Goal: Information Seeking & Learning: Learn about a topic

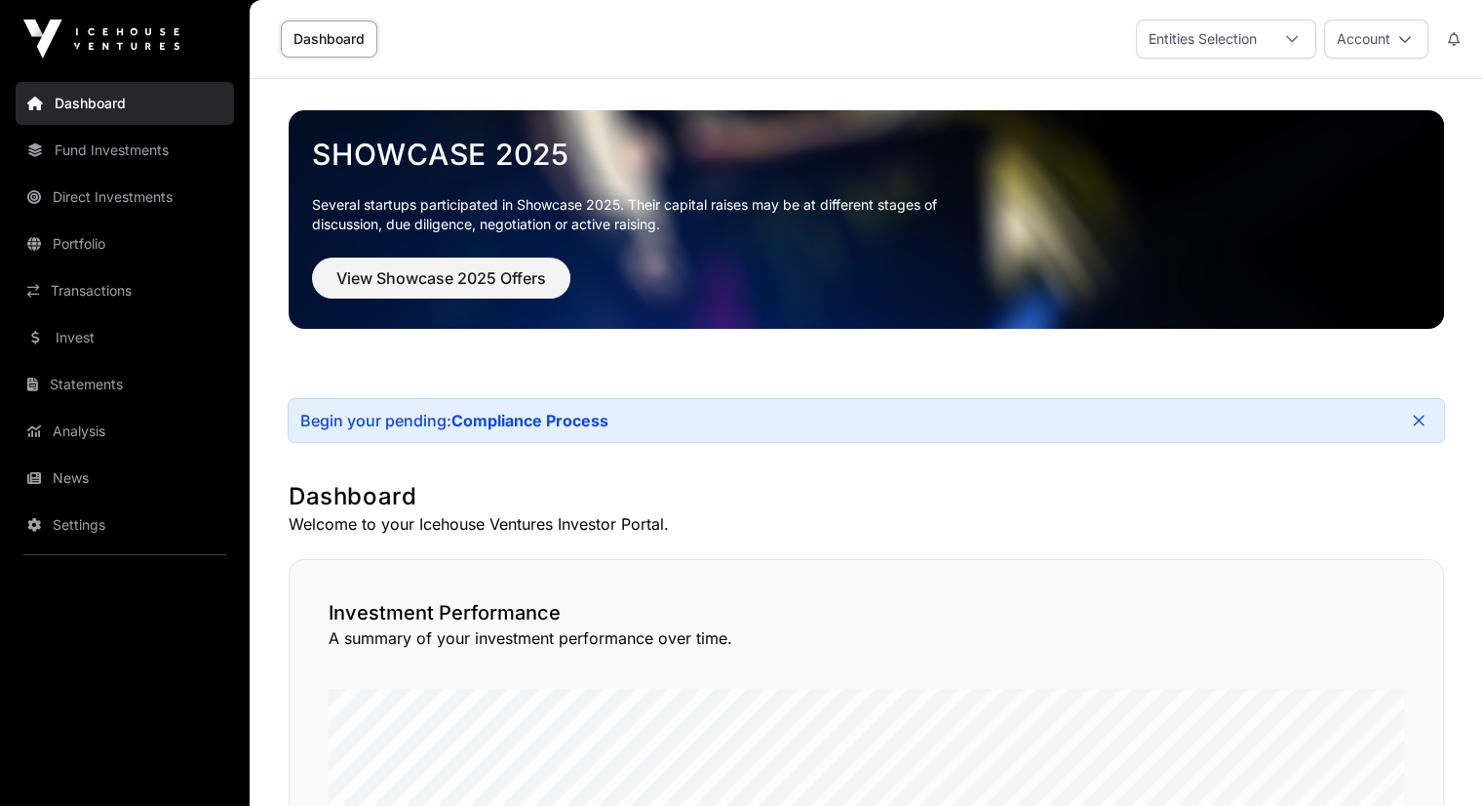
click at [114, 337] on link "Invest" at bounding box center [125, 337] width 218 height 43
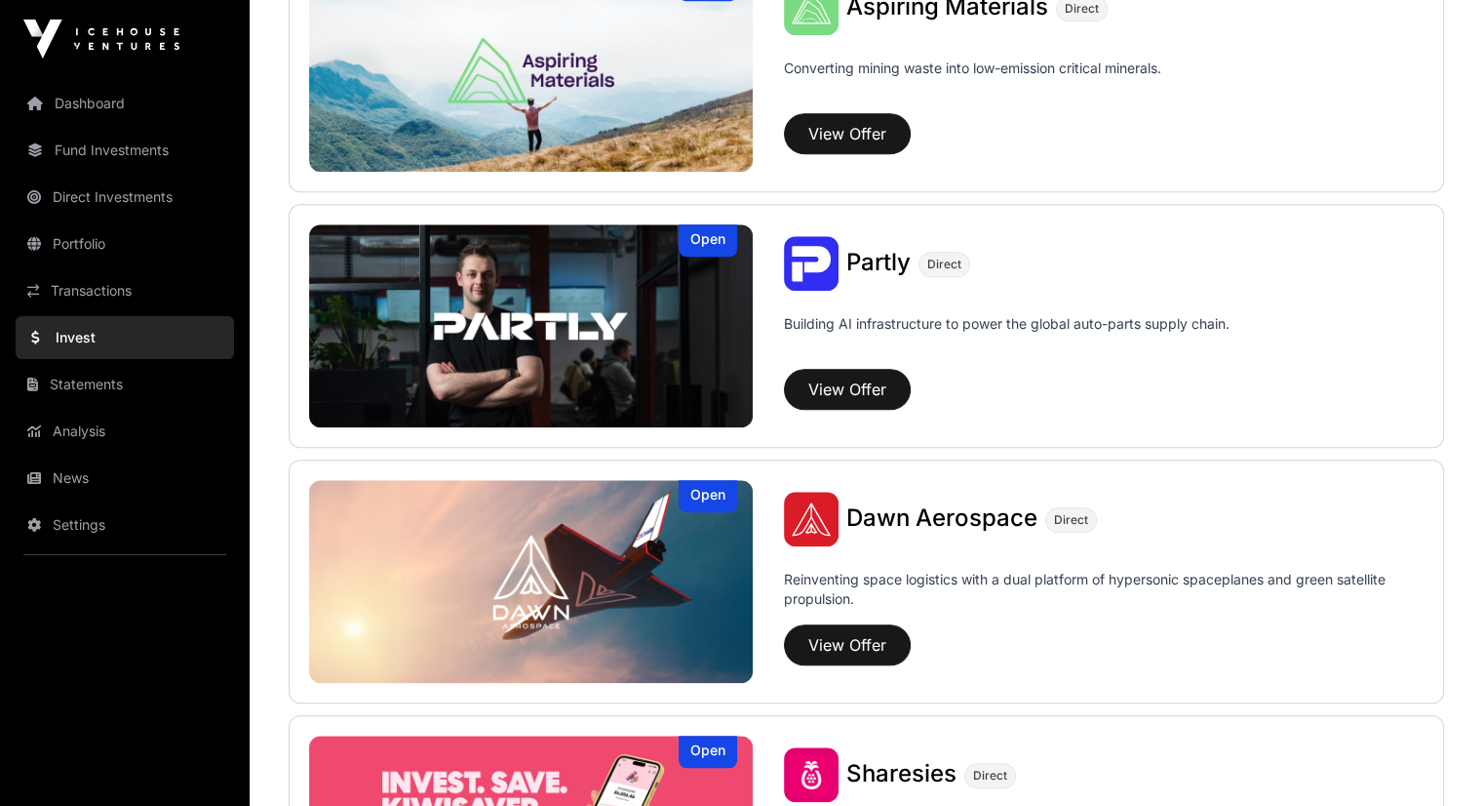
scroll to position [1872, 0]
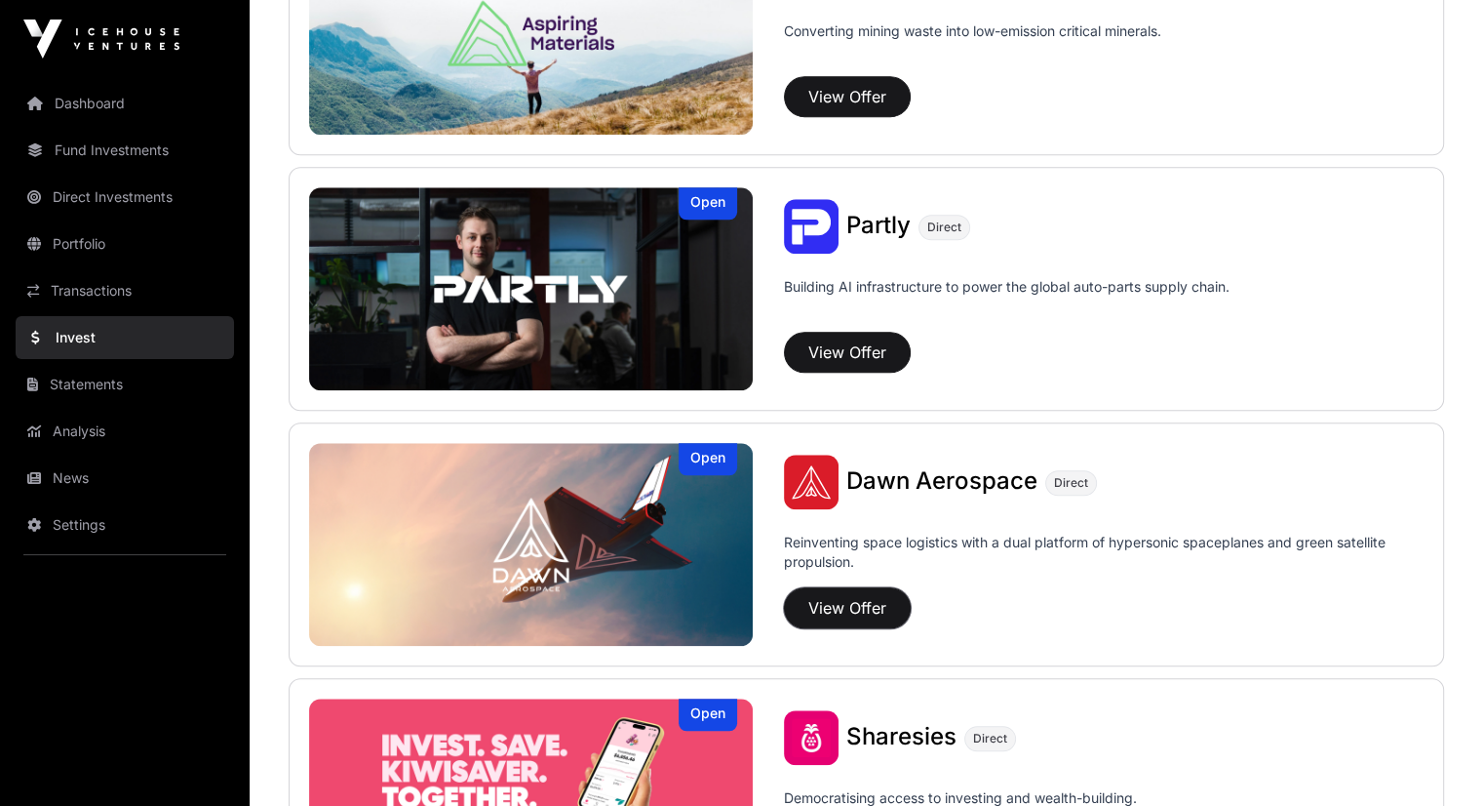
click at [784, 614] on button "View Offer" at bounding box center [847, 607] width 127 height 41
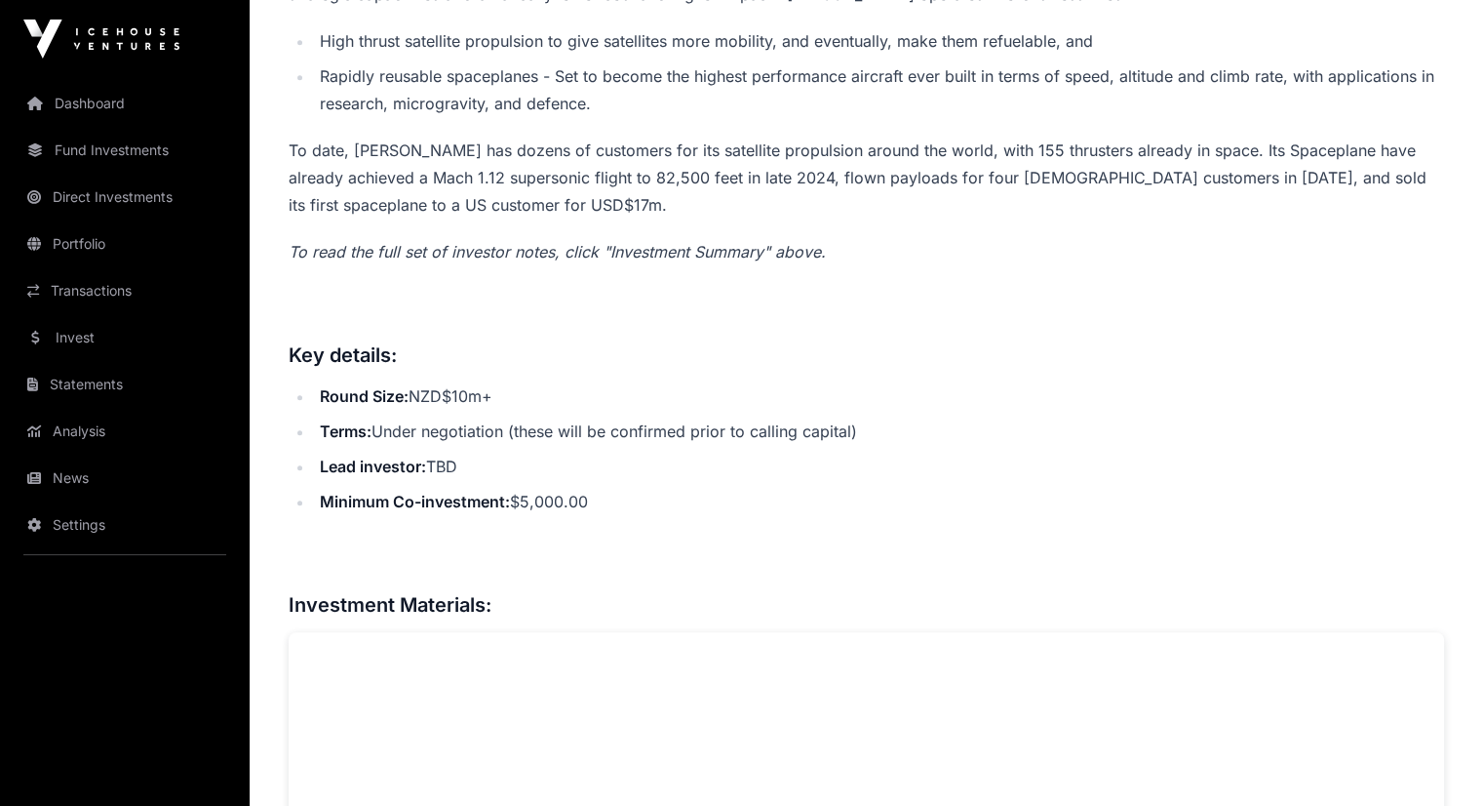
scroll to position [936, 0]
click at [117, 144] on link "Fund Investments" at bounding box center [125, 150] width 218 height 43
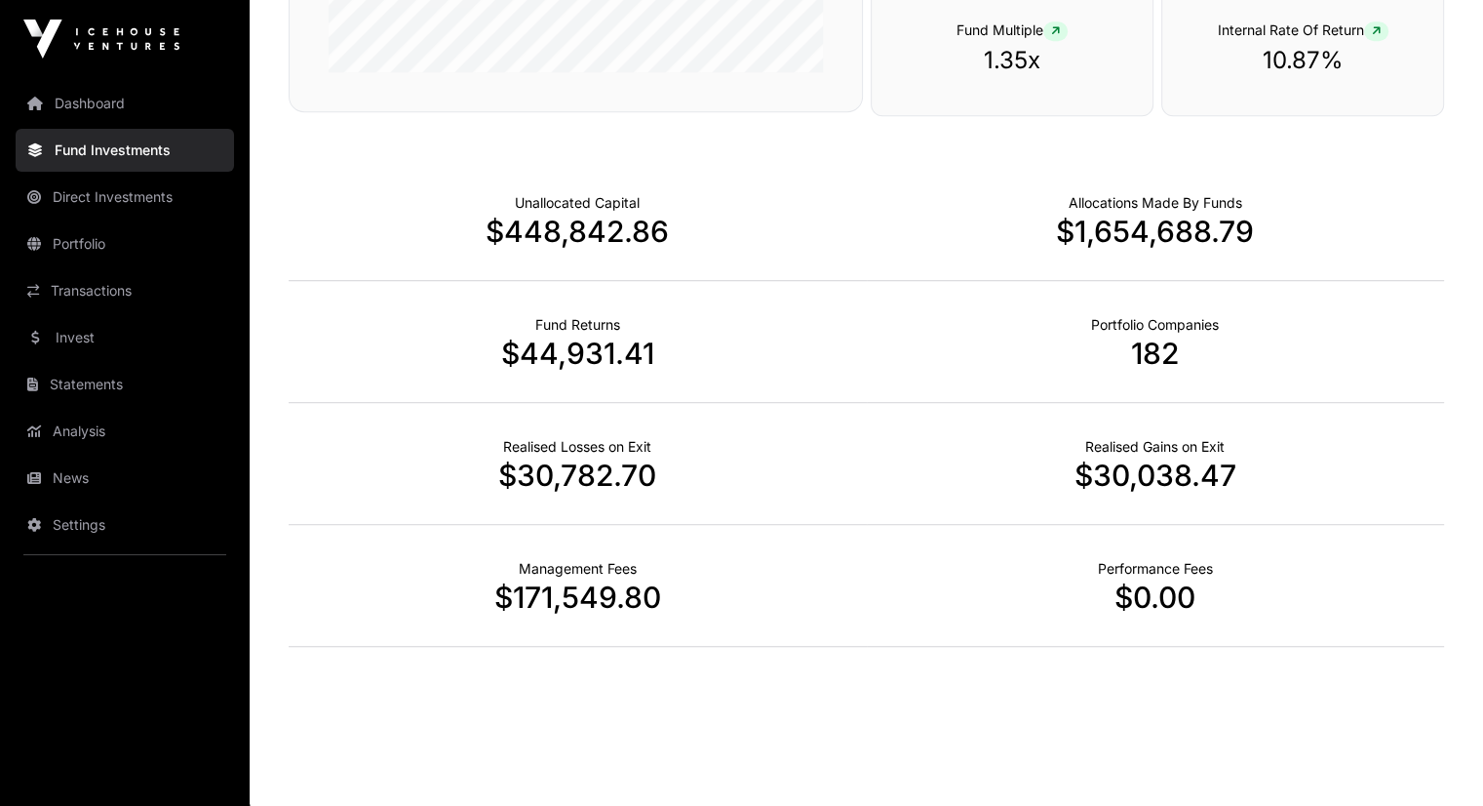
scroll to position [1234, 0]
click at [659, 580] on p "$171,549.80" at bounding box center [578, 594] width 578 height 35
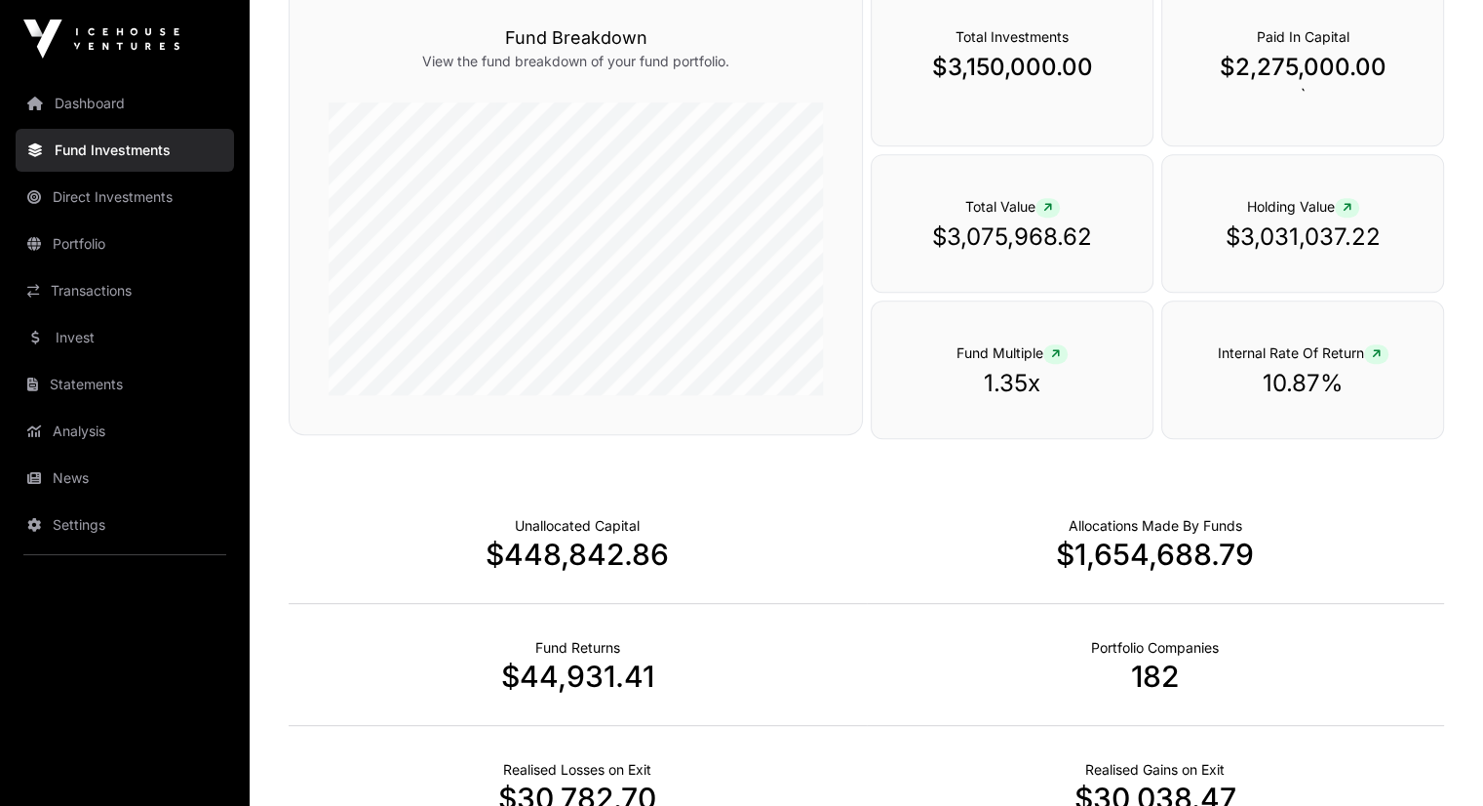
scroll to position [870, 0]
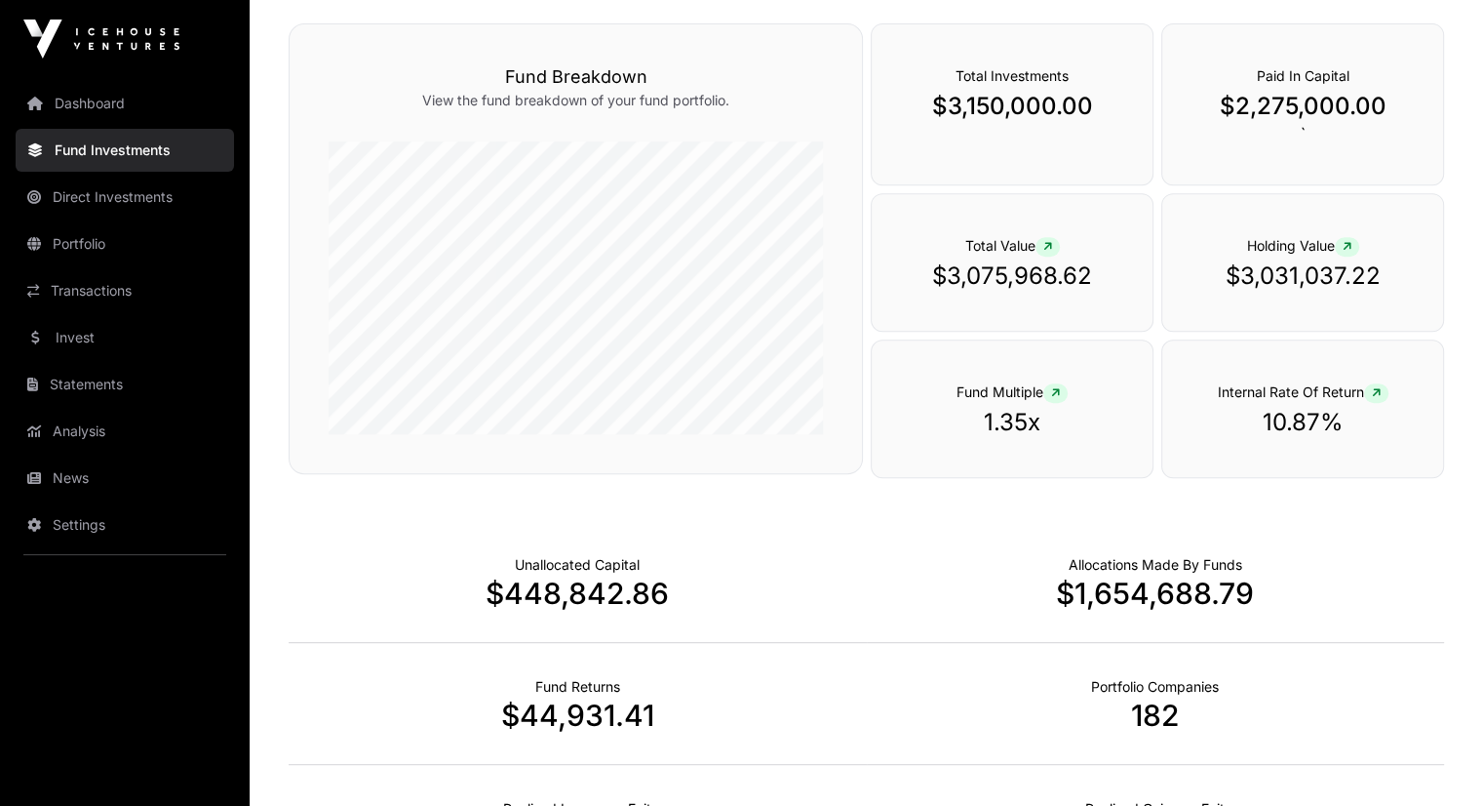
click at [153, 193] on link "Direct Investments" at bounding box center [125, 197] width 218 height 43
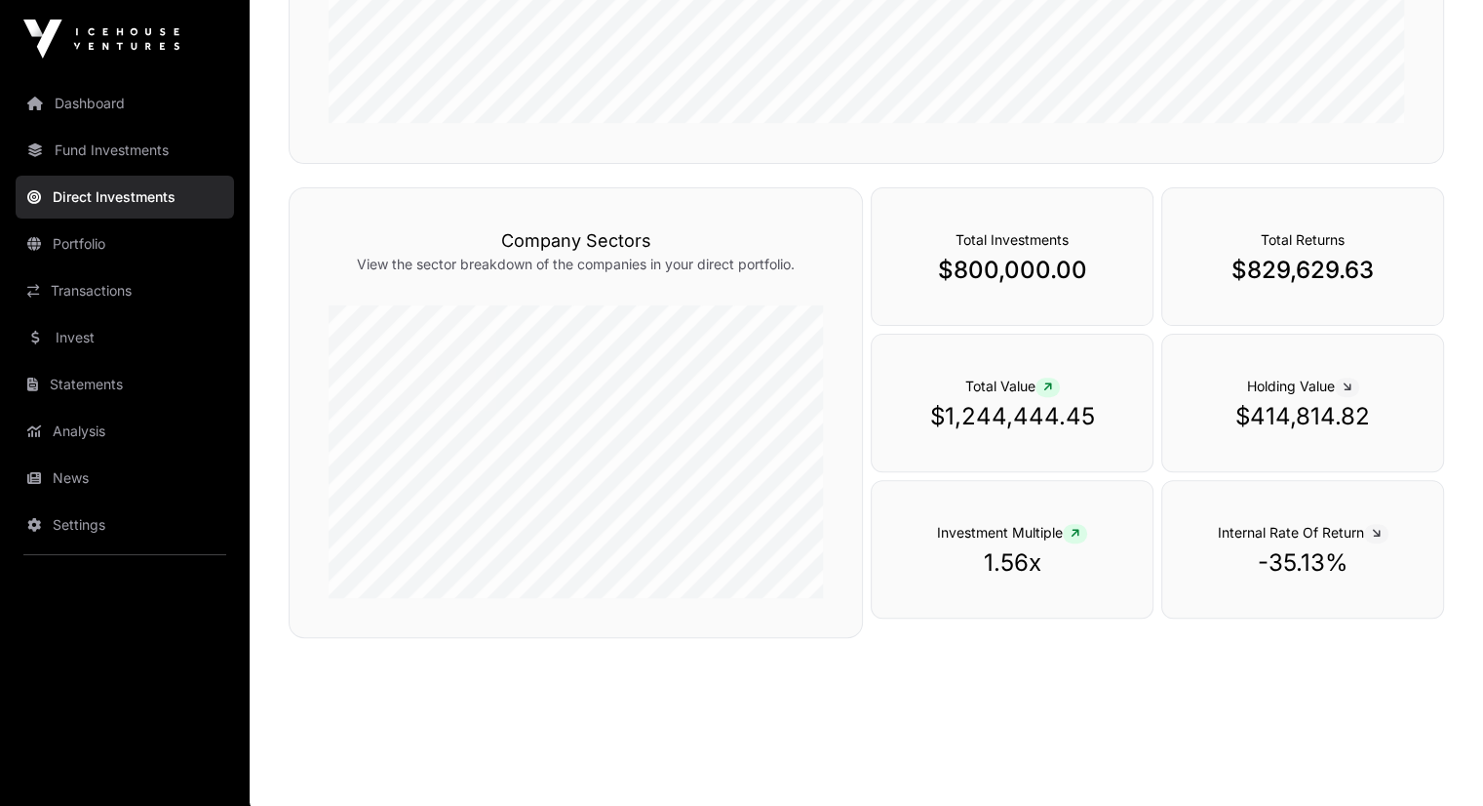
scroll to position [584, 0]
click at [311, 286] on div "Company Sectors View the sector breakdown of the companies in your direct portf…" at bounding box center [576, 409] width 574 height 451
click at [97, 247] on link "Portfolio" at bounding box center [125, 243] width 218 height 43
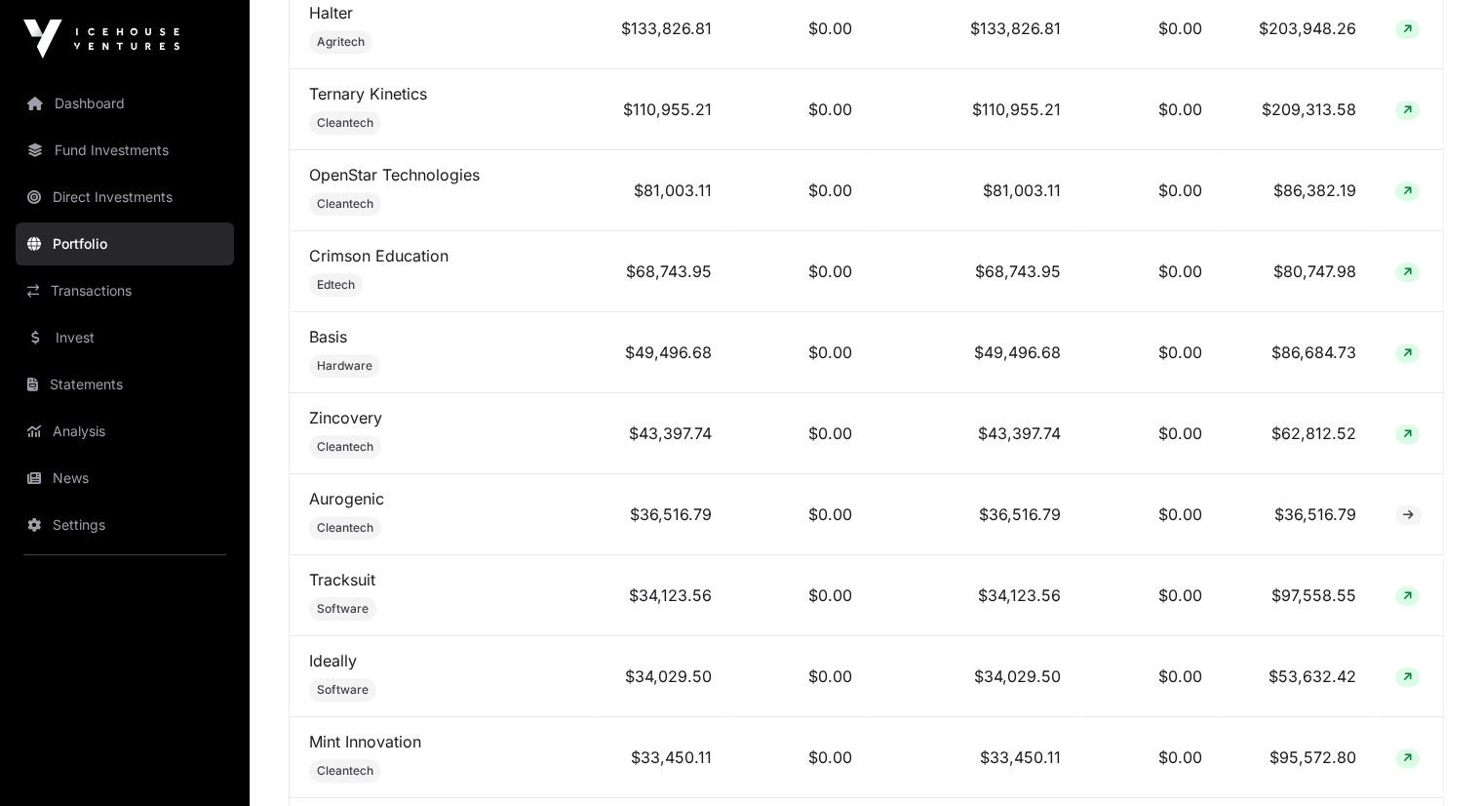
scroll to position [1034, 0]
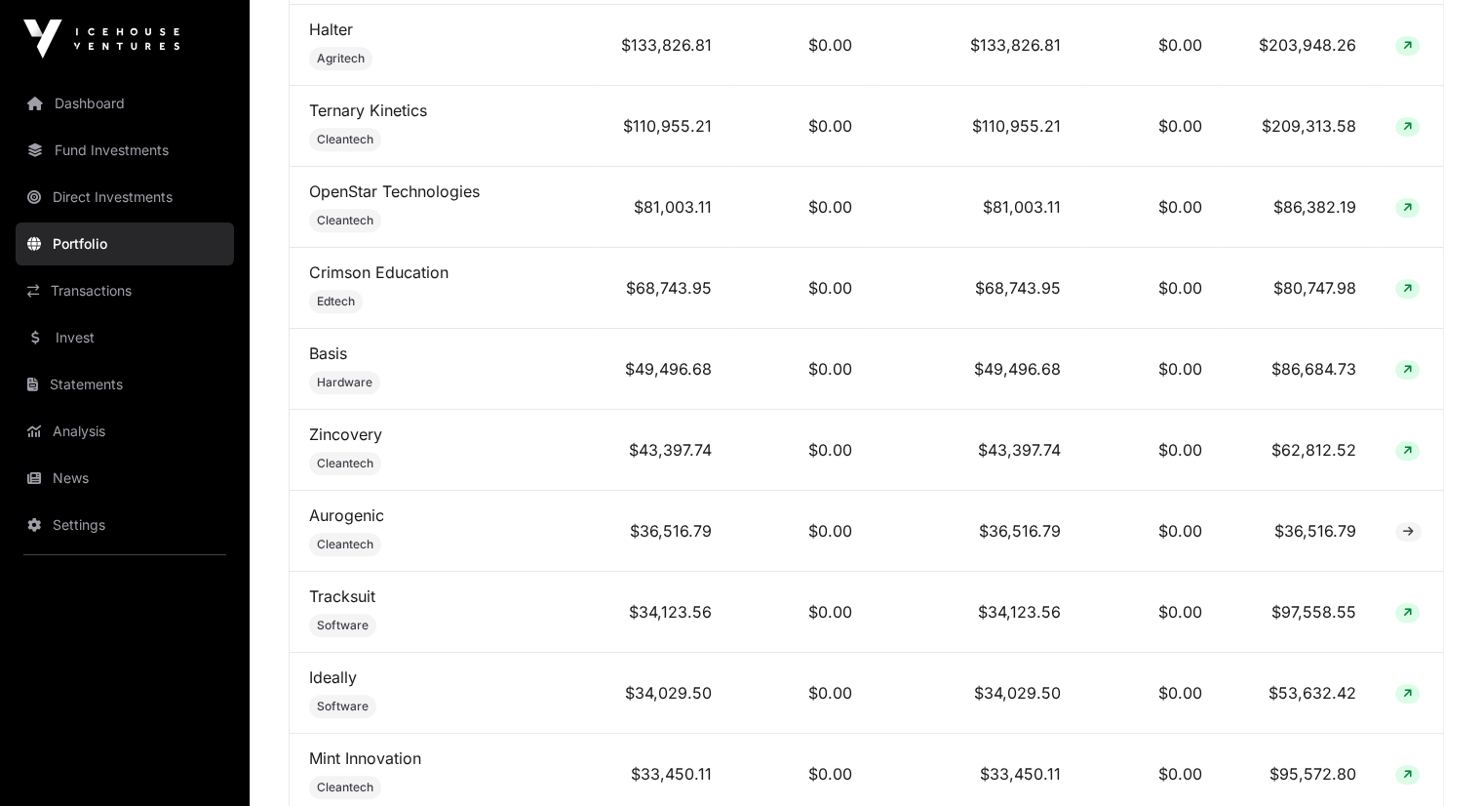
click at [350, 114] on link "Ternary Kinetics" at bounding box center [368, 110] width 118 height 20
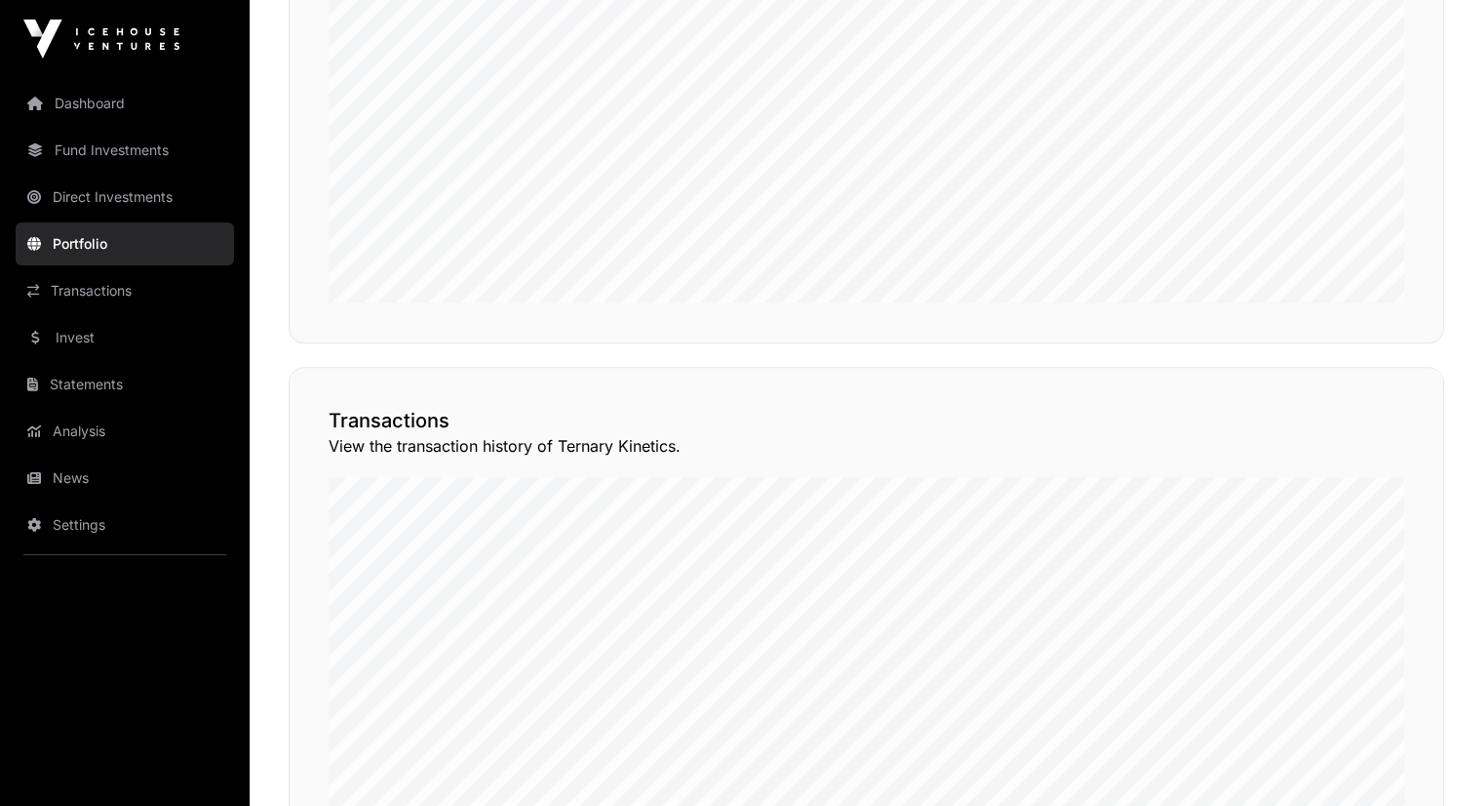
scroll to position [1187, 0]
